Goal: Information Seeking & Learning: Understand process/instructions

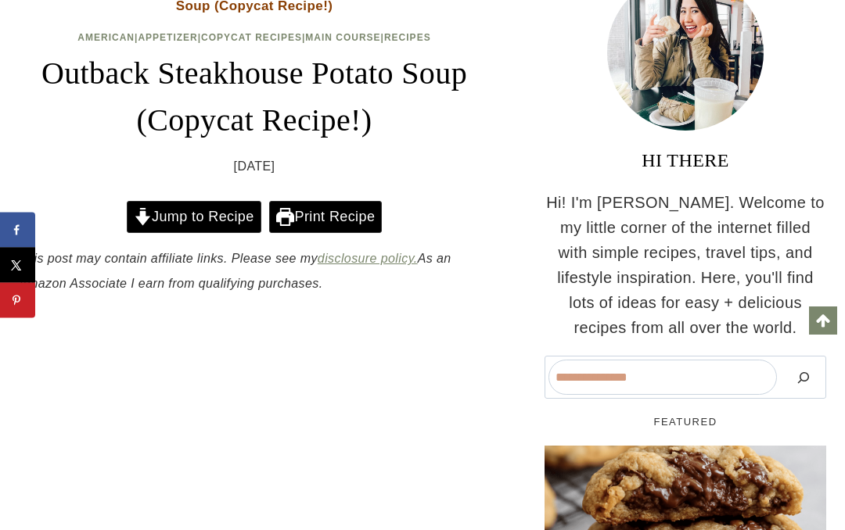
scroll to position [216, 0]
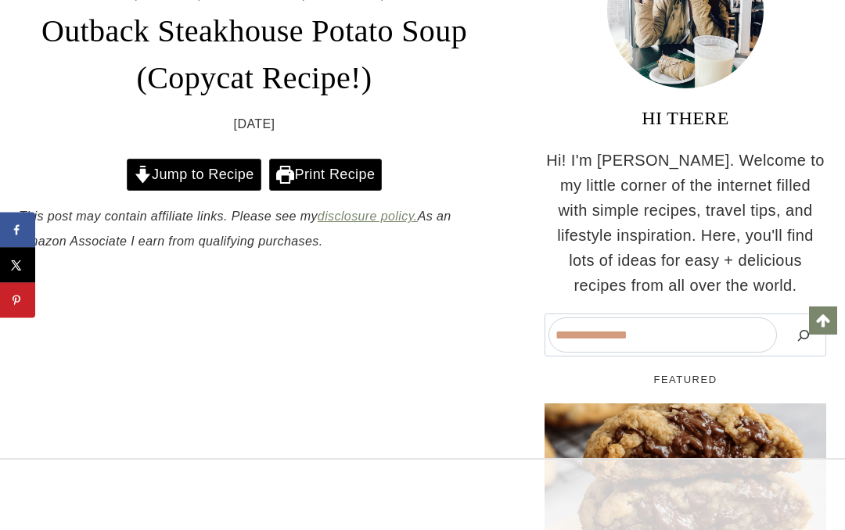
click at [236, 166] on link "Jump to Recipe" at bounding box center [194, 175] width 135 height 32
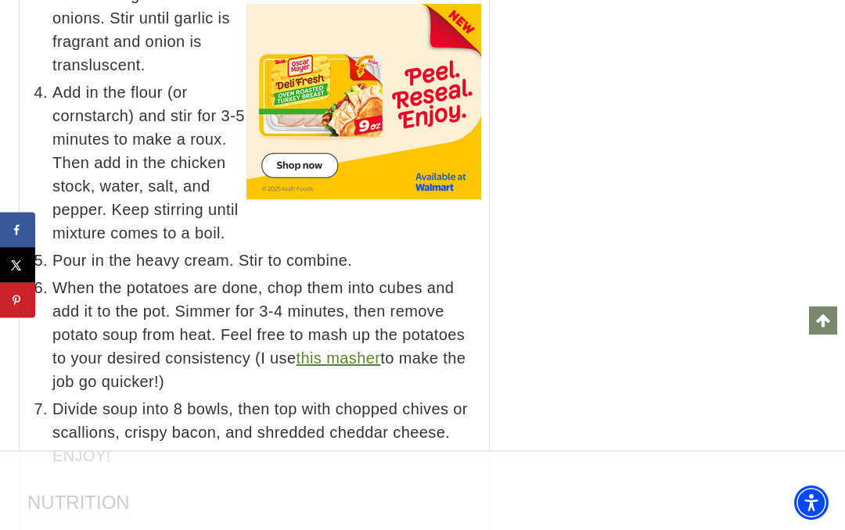
click at [429, 315] on span "When the potatoes are done, chop them into cubes and add it to the pot. Simmer …" at bounding box center [266, 334] width 429 height 117
